Goal: Task Accomplishment & Management: Use online tool/utility

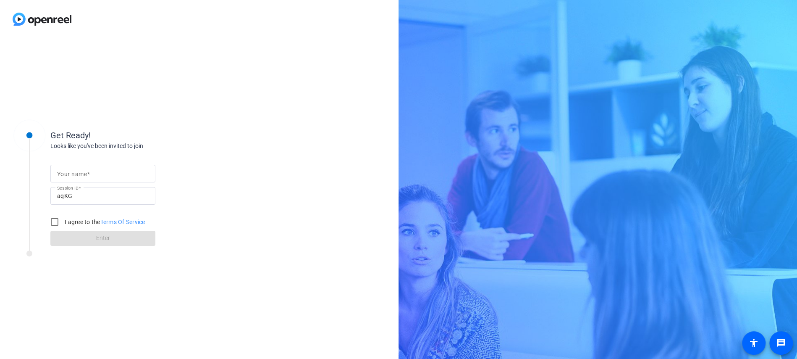
click at [92, 175] on input "Your name" at bounding box center [103, 173] width 92 height 10
type input "[PERSON_NAME]"
click at [52, 220] on input "I agree to the Terms Of Service" at bounding box center [54, 221] width 17 height 17
checkbox input "true"
click at [92, 239] on span at bounding box center [102, 238] width 105 height 20
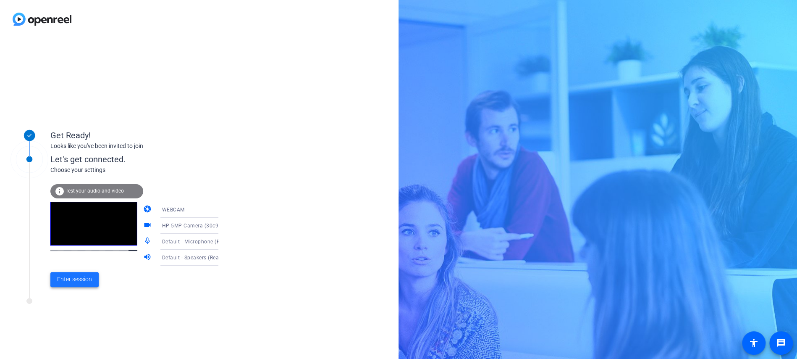
click at [67, 273] on span at bounding box center [74, 279] width 48 height 20
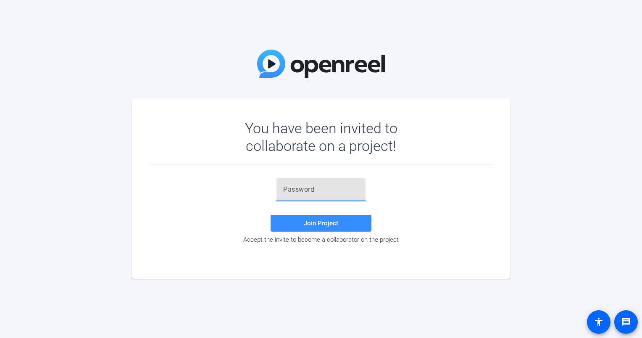
click at [304, 188] on input "text" at bounding box center [321, 189] width 76 height 10
paste input "rqfk}E"
type input "rqfk}E"
click at [317, 229] on span at bounding box center [320, 223] width 101 height 20
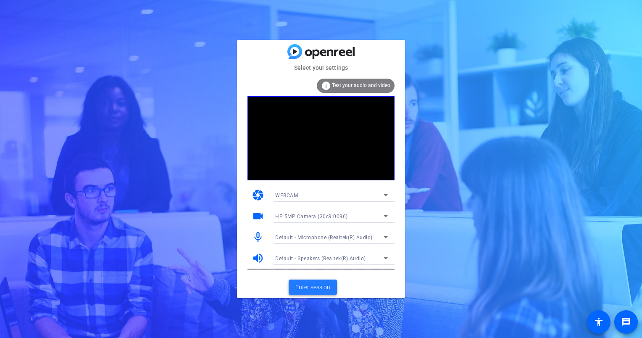
click at [306, 288] on span "Enter session" at bounding box center [312, 287] width 35 height 9
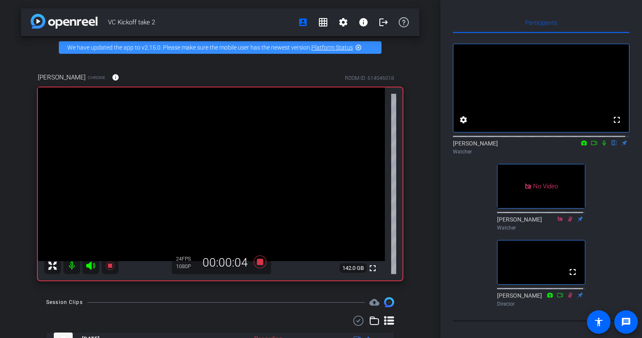
click at [591, 146] on icon at bounding box center [594, 143] width 7 height 6
click at [612, 146] on icon at bounding box center [613, 142] width 3 height 5
click at [601, 146] on icon at bounding box center [604, 143] width 7 height 6
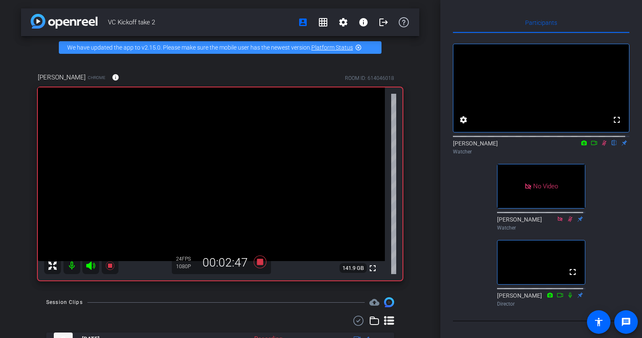
click at [591, 146] on icon at bounding box center [594, 143] width 7 height 6
click at [601, 146] on icon at bounding box center [604, 143] width 7 height 6
click at [591, 146] on icon at bounding box center [594, 143] width 7 height 6
click at [611, 146] on icon at bounding box center [614, 143] width 7 height 6
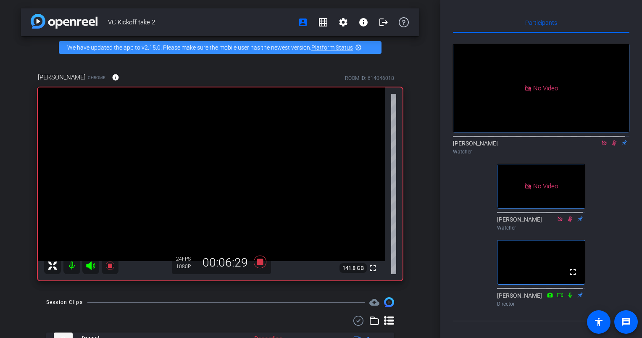
click at [611, 146] on icon at bounding box center [614, 143] width 7 height 6
click at [601, 146] on icon at bounding box center [604, 143] width 7 height 6
